Goal: Information Seeking & Learning: Learn about a topic

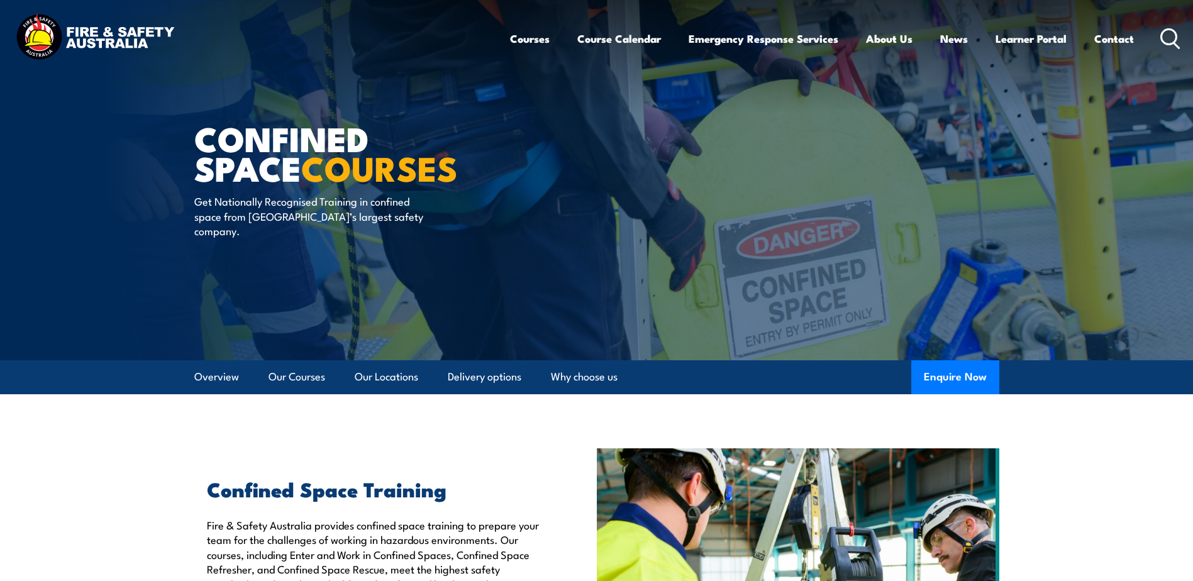
click at [1171, 37] on icon at bounding box center [1170, 38] width 20 height 21
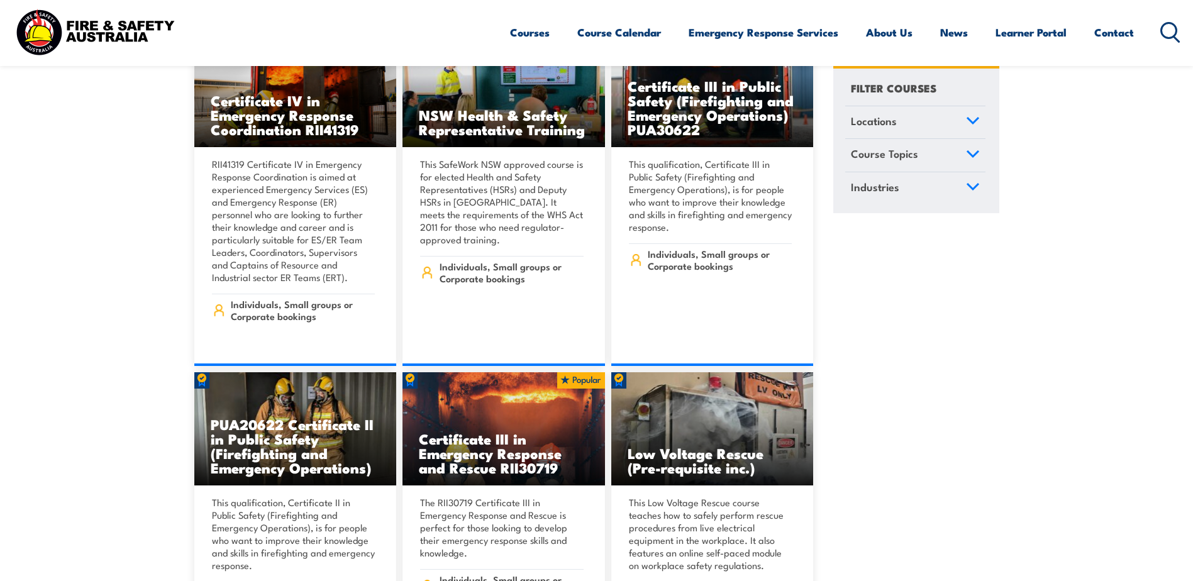
scroll to position [3522, 0]
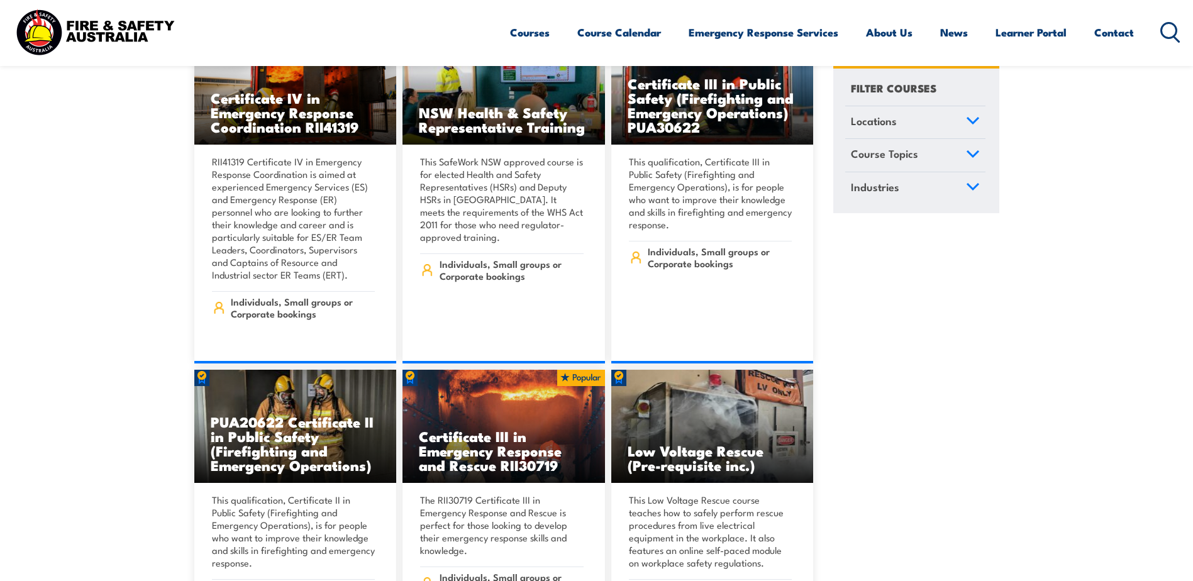
click at [1172, 33] on icon at bounding box center [1170, 32] width 20 height 21
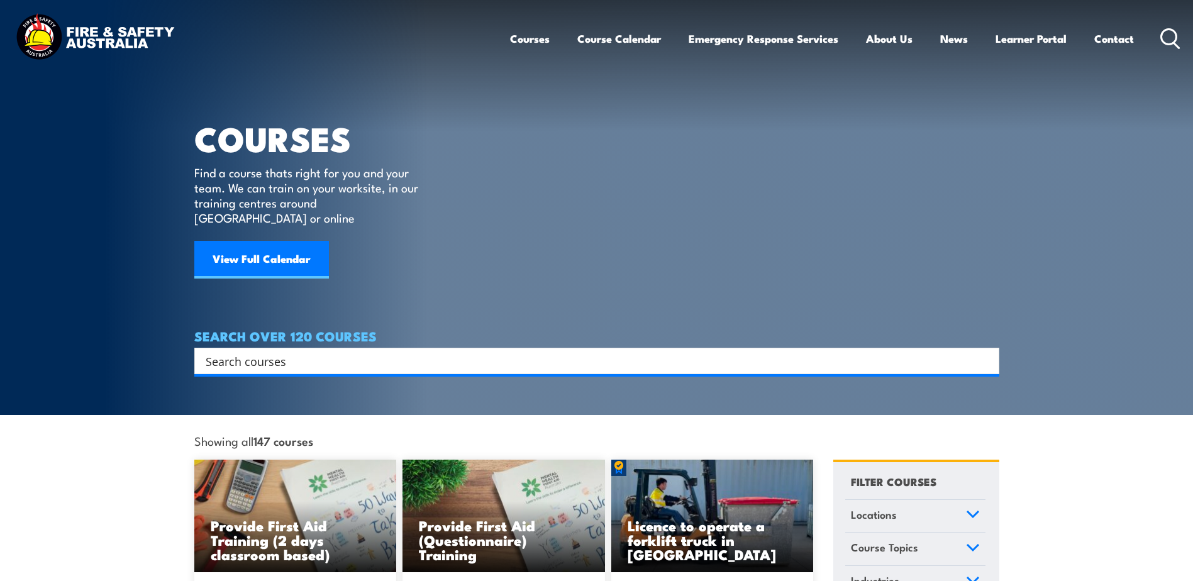
click at [338, 360] on div "Search Filter by Locations [GEOGRAPHIC_DATA] [GEOGRAPHIC_DATA] [GEOGRAPHIC_DATA…" at bounding box center [596, 361] width 805 height 26
click at [340, 354] on input "Search input" at bounding box center [589, 361] width 766 height 19
type input "noise"
